Goal: Obtain resource: Download file/media

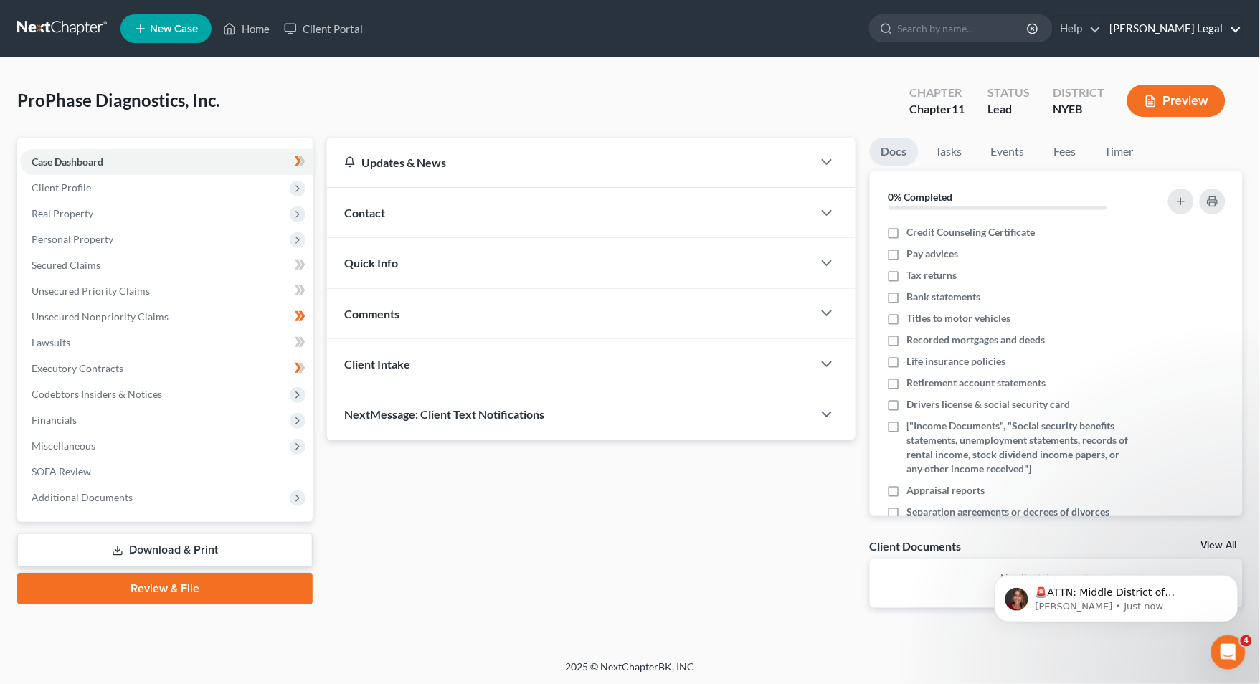
click at [1185, 22] on link "[PERSON_NAME] Legal" at bounding box center [1172, 29] width 139 height 26
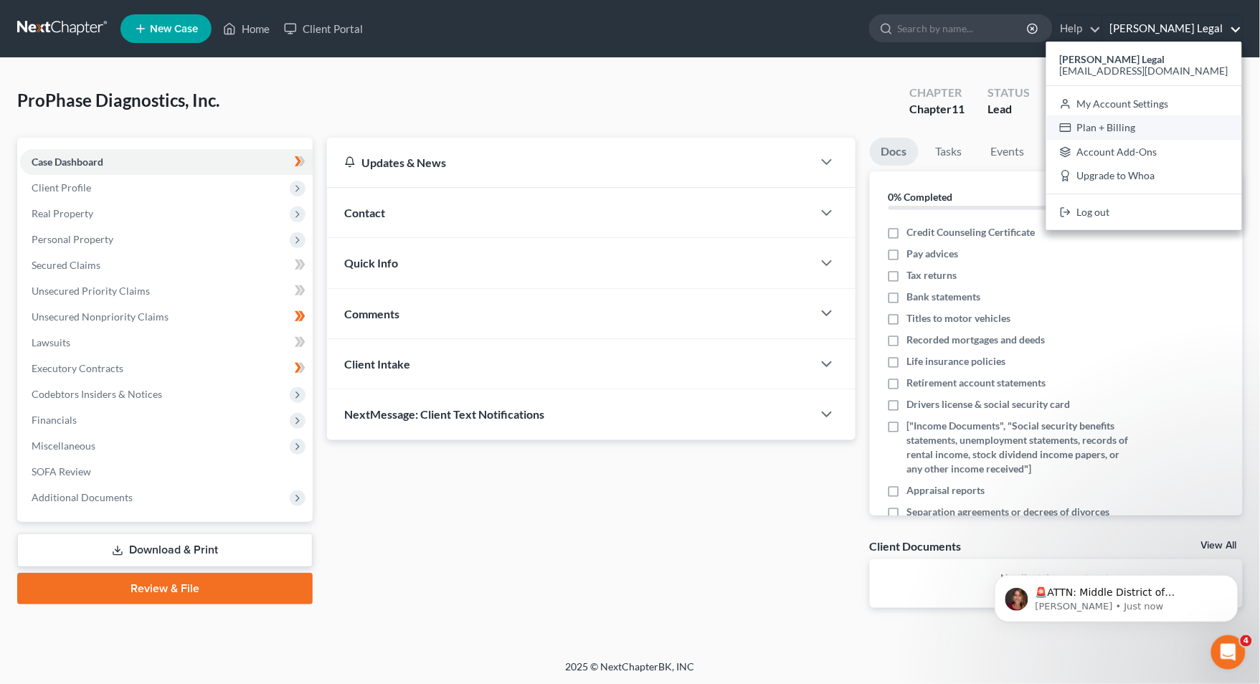
click at [1149, 125] on link "Plan + Billing" at bounding box center [1144, 127] width 196 height 24
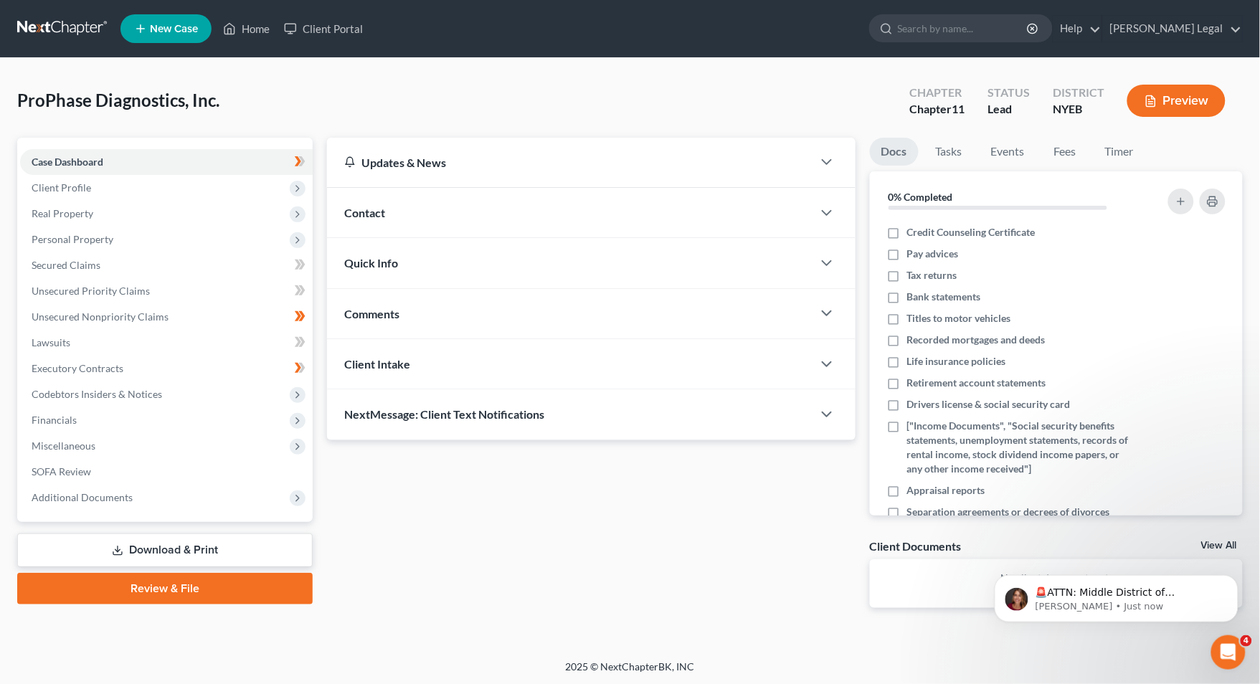
click at [174, 554] on link "Download & Print" at bounding box center [164, 550] width 295 height 34
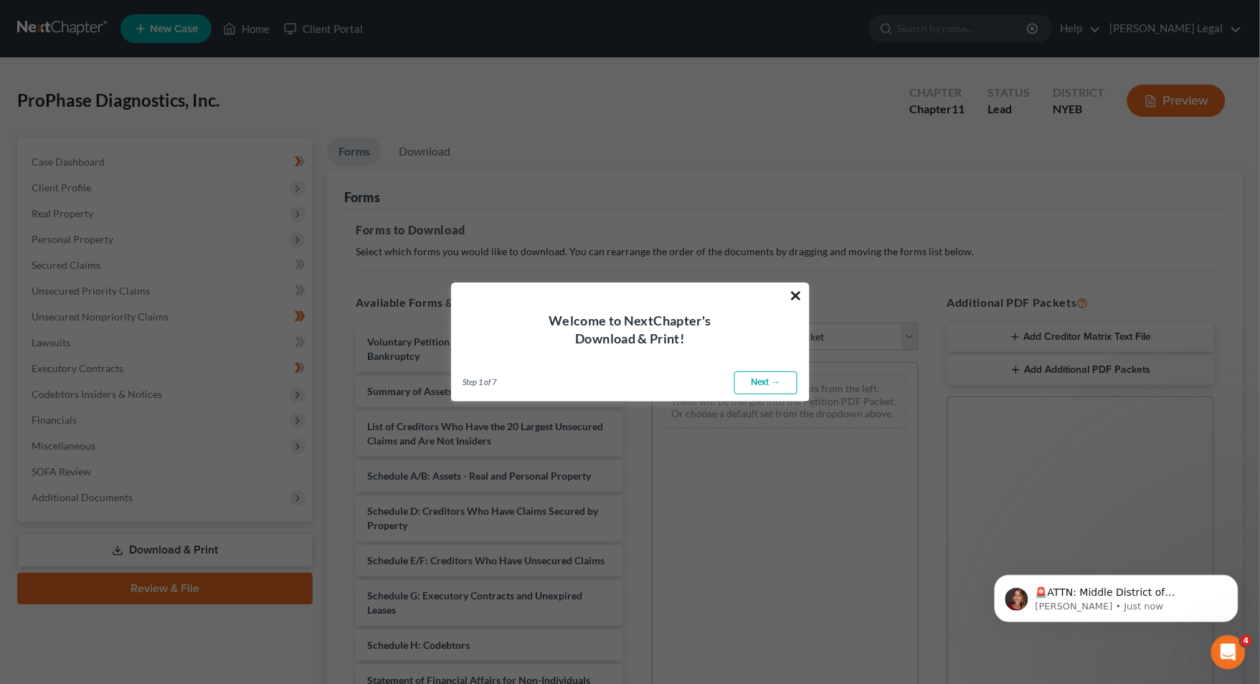
click at [801, 293] on button "×" at bounding box center [796, 295] width 14 height 23
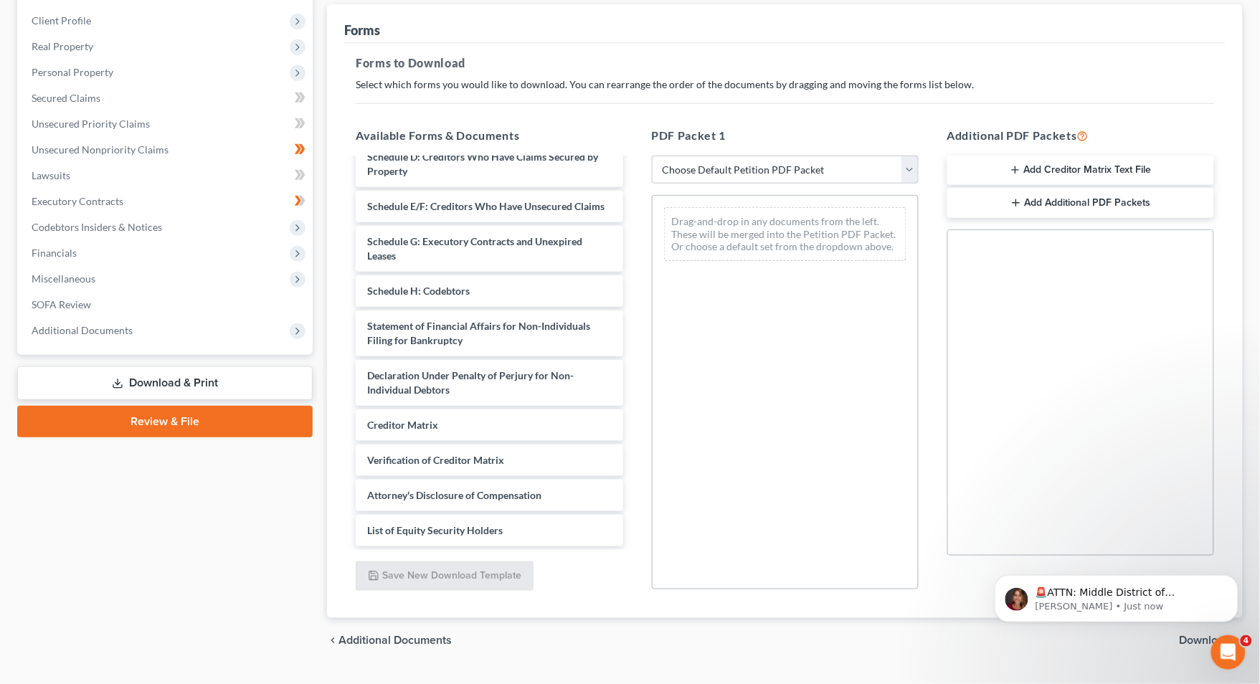
scroll to position [168, 0]
click at [1067, 168] on button "Add Creditor Matrix Text File" at bounding box center [1080, 169] width 267 height 30
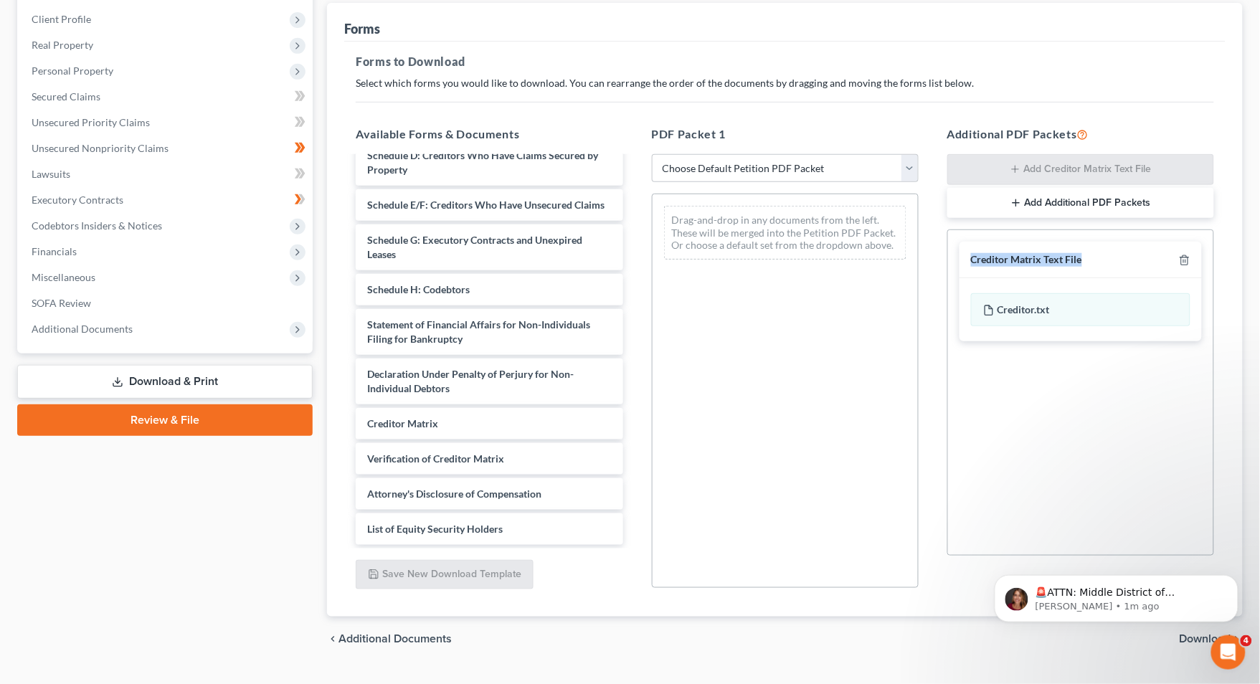
drag, startPoint x: 1101, startPoint y: 257, endPoint x: 970, endPoint y: 254, distance: 130.5
click at [970, 254] on div "Creditor Matrix Text File" at bounding box center [1080, 260] width 242 height 37
copy div "Creditor Matrix Text File"
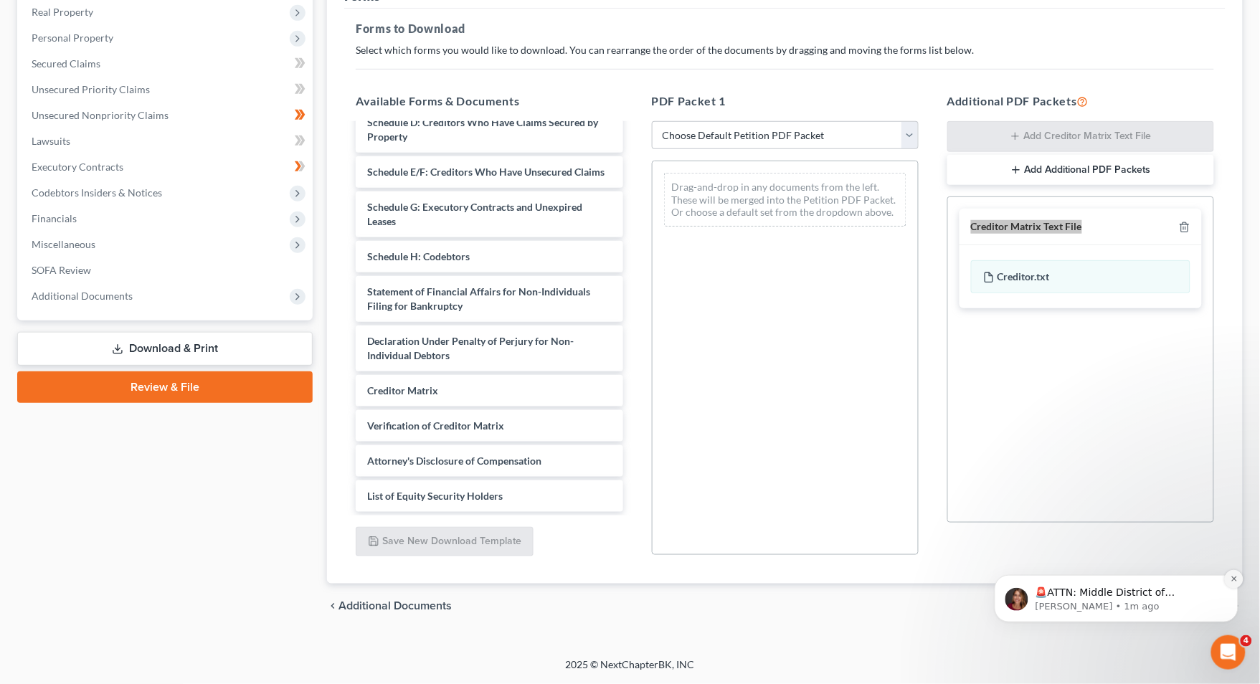
click at [1231, 579] on icon "Dismiss notification" at bounding box center [1234, 578] width 8 height 8
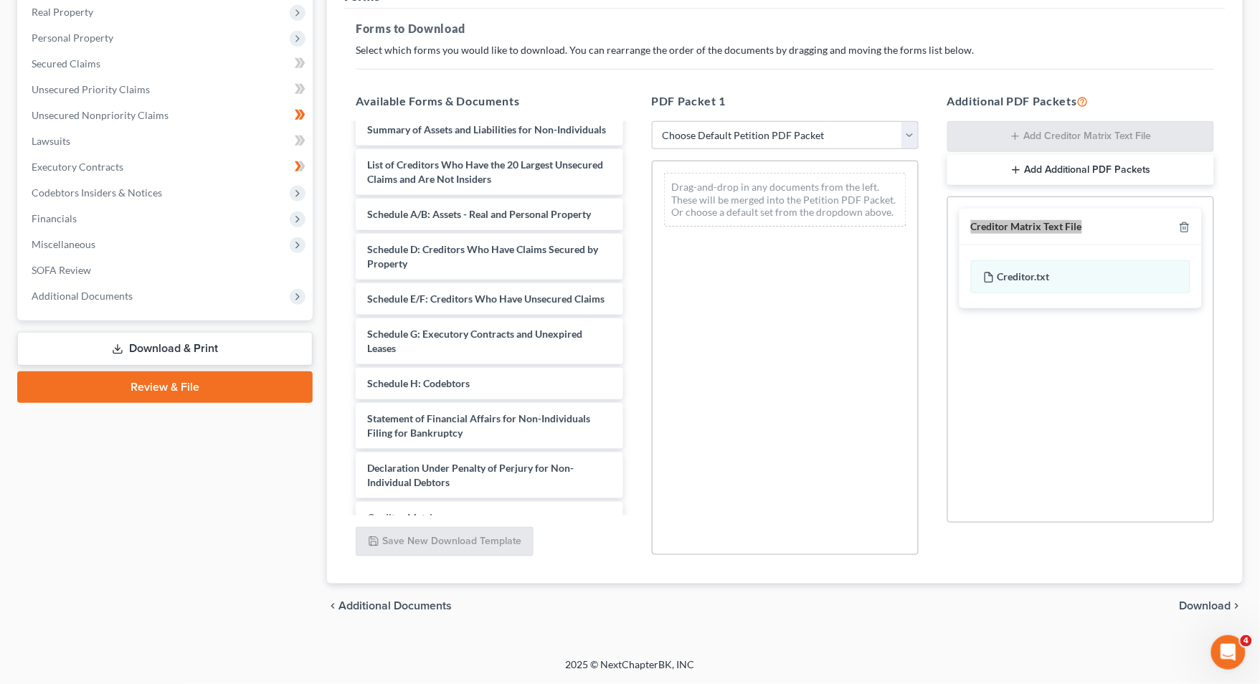
scroll to position [58, 0]
click at [1108, 384] on div "Social Security Number Statement of Social Security Number Creditor Matrix Text…" at bounding box center [1080, 359] width 267 height 326
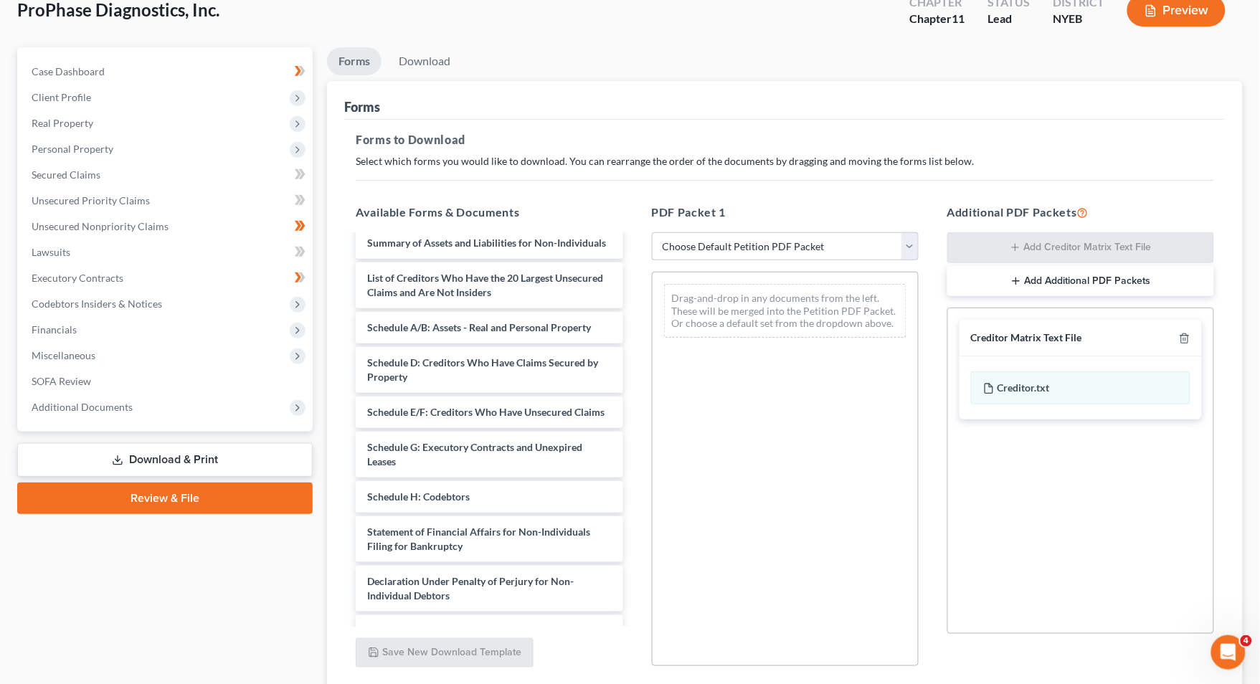
scroll to position [149, 0]
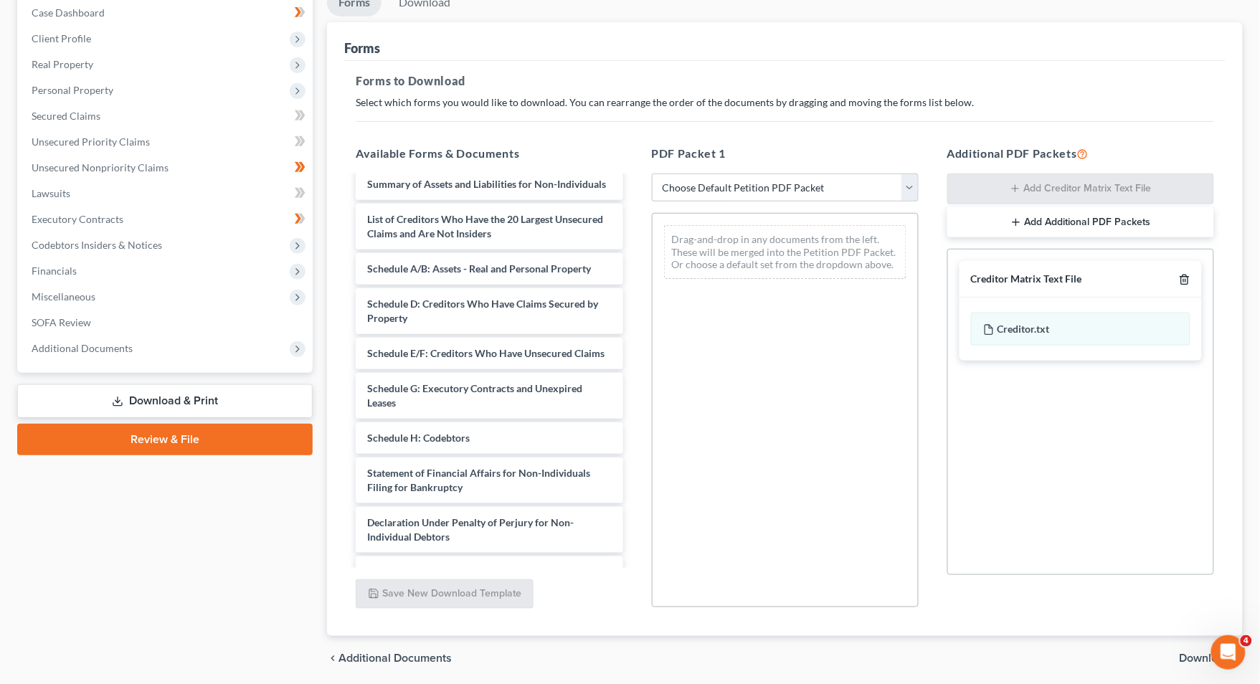
click at [1187, 280] on icon "button" at bounding box center [1184, 279] width 11 height 11
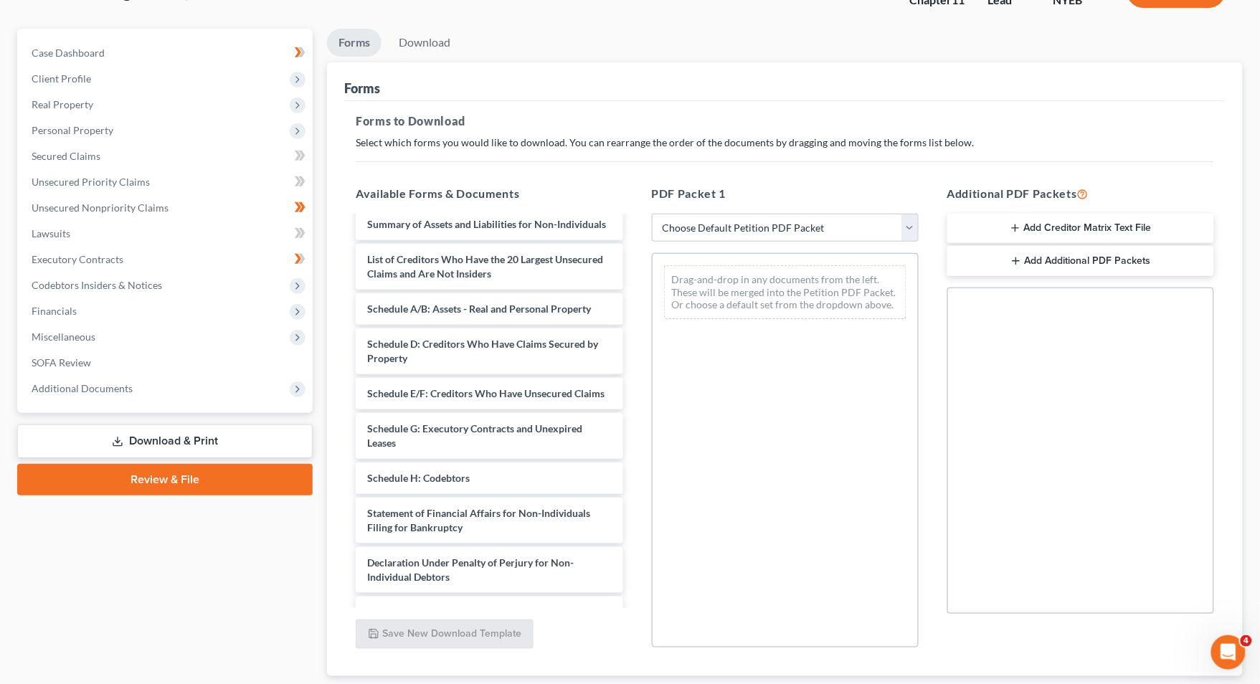
scroll to position [0, 0]
